Goal: Transaction & Acquisition: Subscribe to service/newsletter

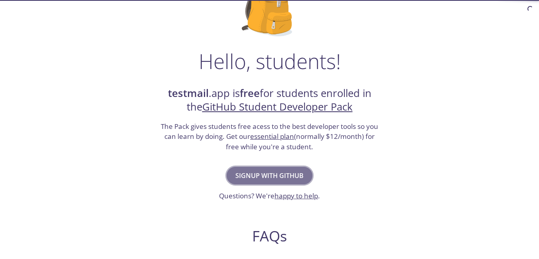
click at [277, 174] on span "Signup with GitHub" at bounding box center [269, 175] width 68 height 11
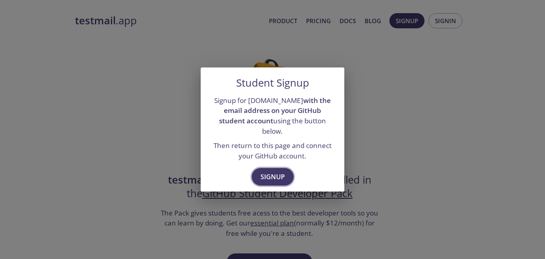
click at [277, 173] on span "Signup" at bounding box center [273, 176] width 24 height 11
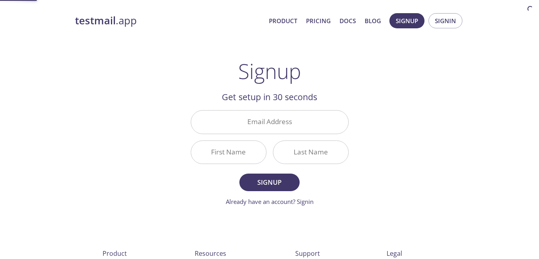
click at [221, 120] on input "Email Address" at bounding box center [269, 122] width 157 height 23
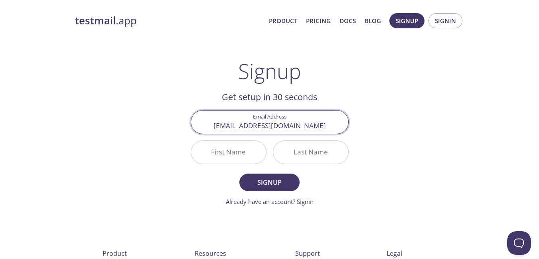
type input "[EMAIL_ADDRESS][DOMAIN_NAME]"
click at [229, 145] on input "First Name" at bounding box center [228, 152] width 75 height 23
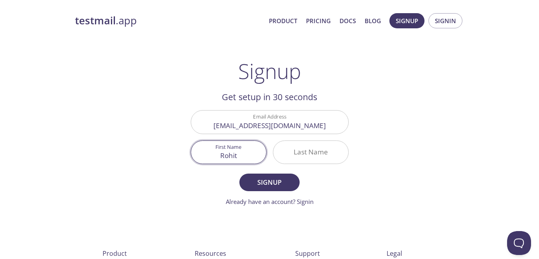
type input "Rohit"
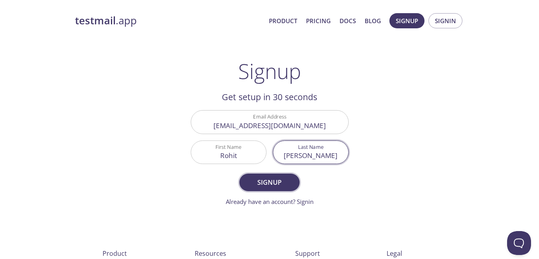
type input "[PERSON_NAME]"
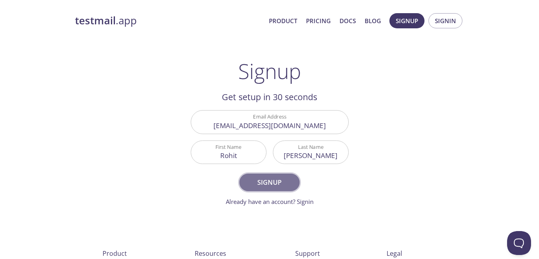
click at [249, 183] on span "Signup" at bounding box center [269, 182] width 42 height 11
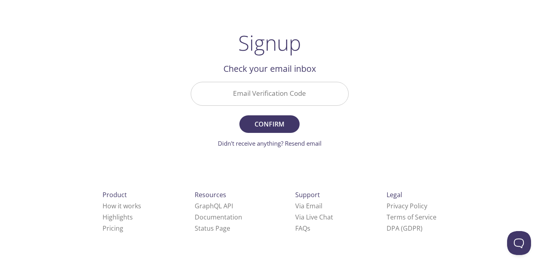
scroll to position [26, 0]
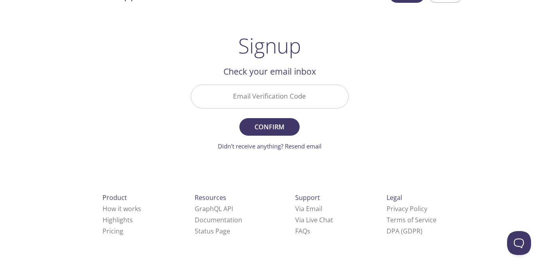
click at [320, 84] on div "Email Verification Code" at bounding box center [270, 96] width 164 height 30
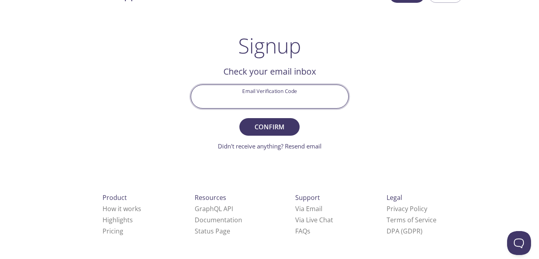
click at [300, 98] on input "Email Verification Code" at bounding box center [269, 96] width 157 height 23
paste input "HTKYFCA"
type input "HTKYFCA"
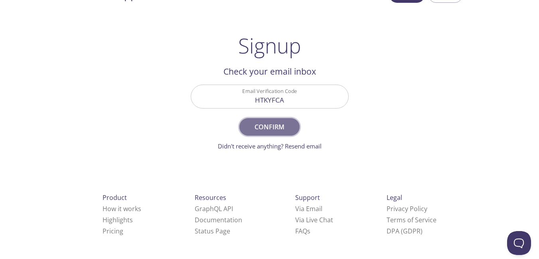
click at [268, 119] on button "Confirm" at bounding box center [269, 127] width 60 height 18
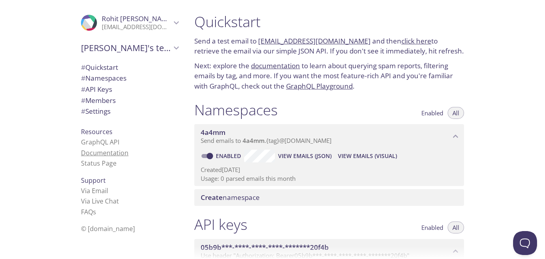
click at [100, 152] on link "Documentation" at bounding box center [104, 152] width 47 height 9
